Goal: Information Seeking & Learning: Learn about a topic

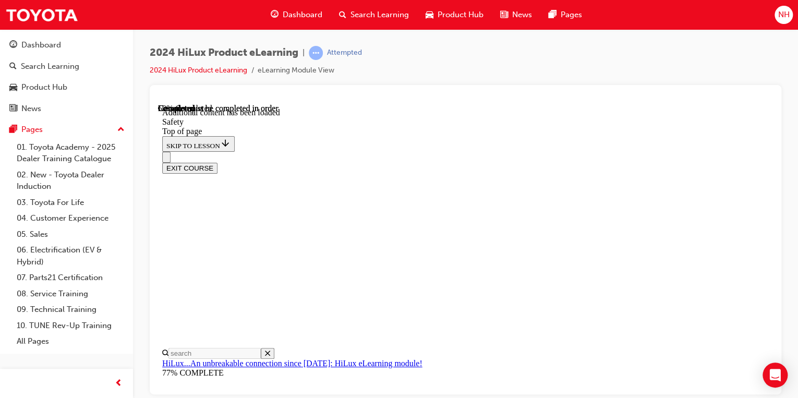
scroll to position [1641, 0]
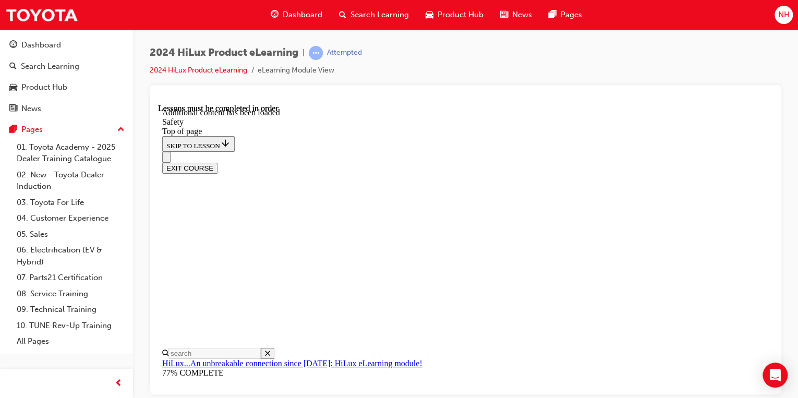
drag, startPoint x: 363, startPoint y: 212, endPoint x: 355, endPoint y: 199, distance: 15.0
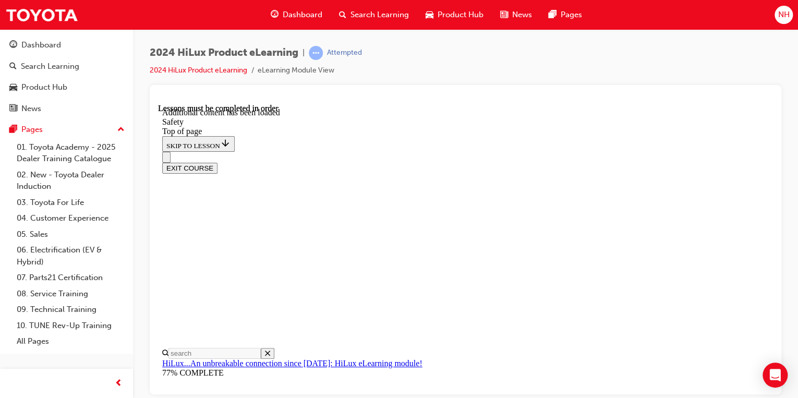
scroll to position [2215, 0]
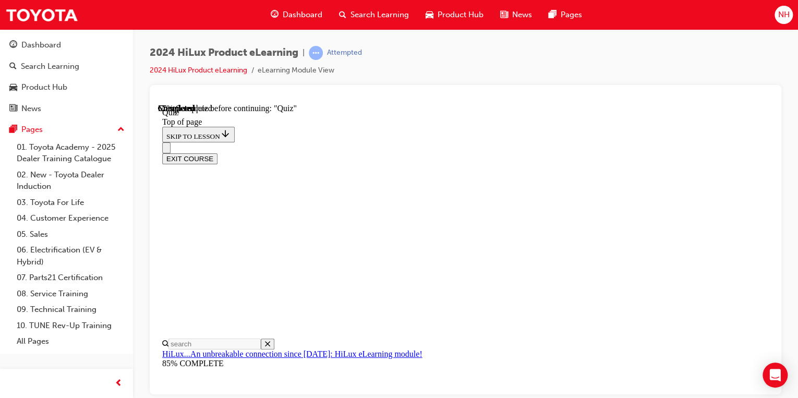
scroll to position [125, 0]
drag, startPoint x: 403, startPoint y: 163, endPoint x: 448, endPoint y: 180, distance: 47.7
copy p "Which iteration of Toyota Safety Sense (TSS) comes standard on the HiLux?"
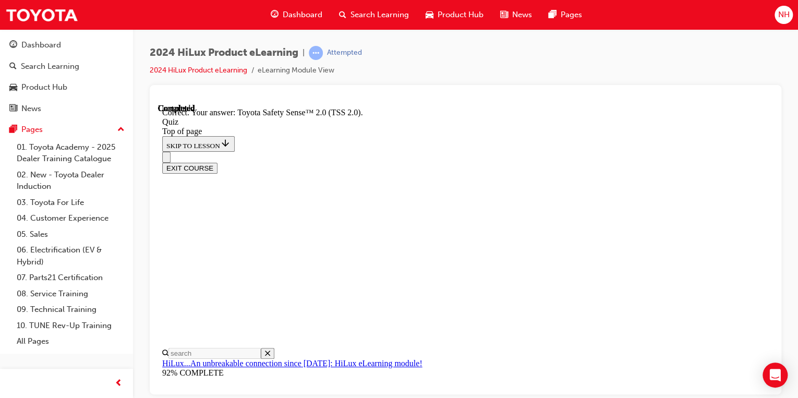
scroll to position [246, 0]
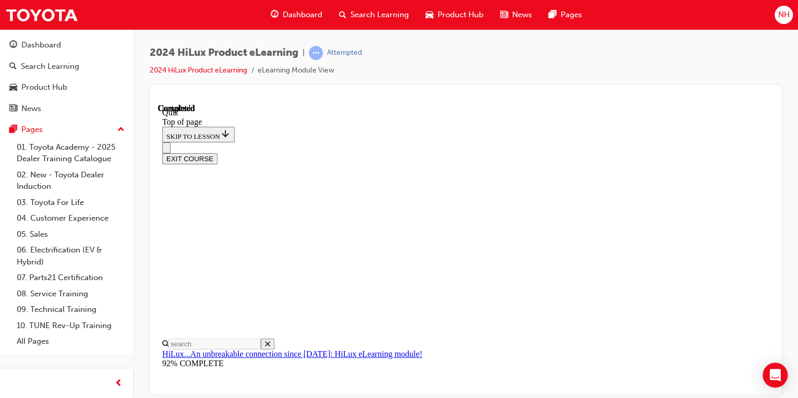
scroll to position [273, 0]
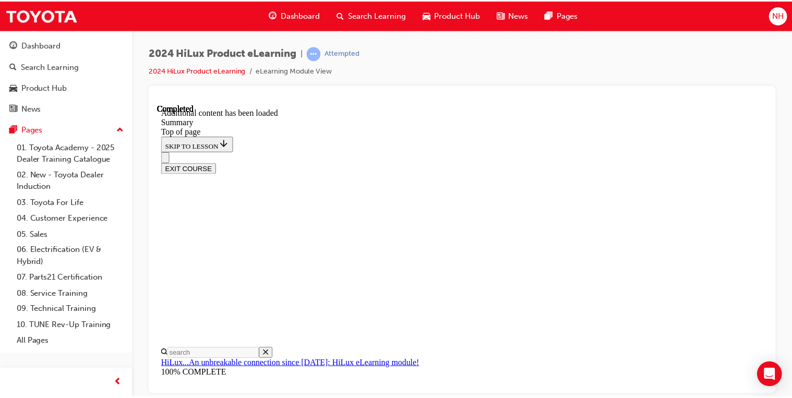
scroll to position [1239, 0]
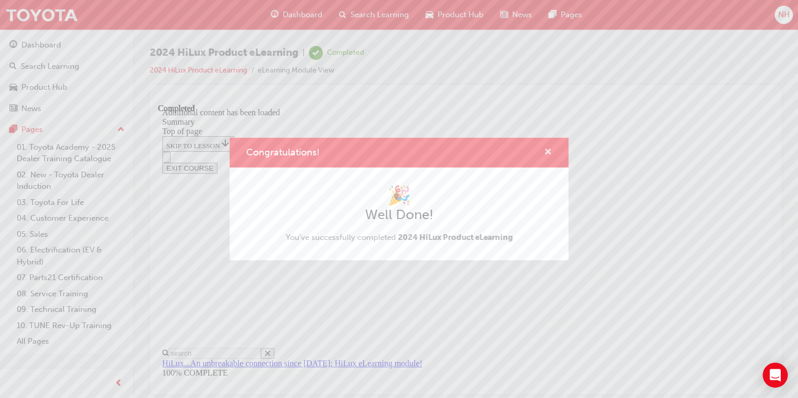
click at [547, 153] on span "cross-icon" at bounding box center [548, 152] width 8 height 9
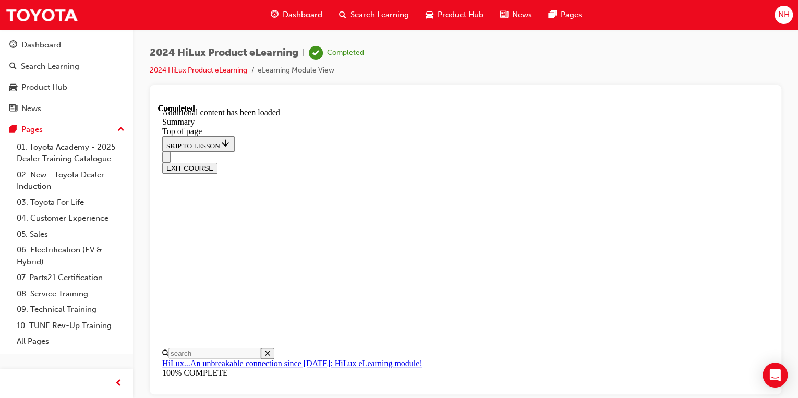
click at [288, 10] on span "Dashboard" at bounding box center [303, 15] width 40 height 12
